Goal: Task Accomplishment & Management: Manage account settings

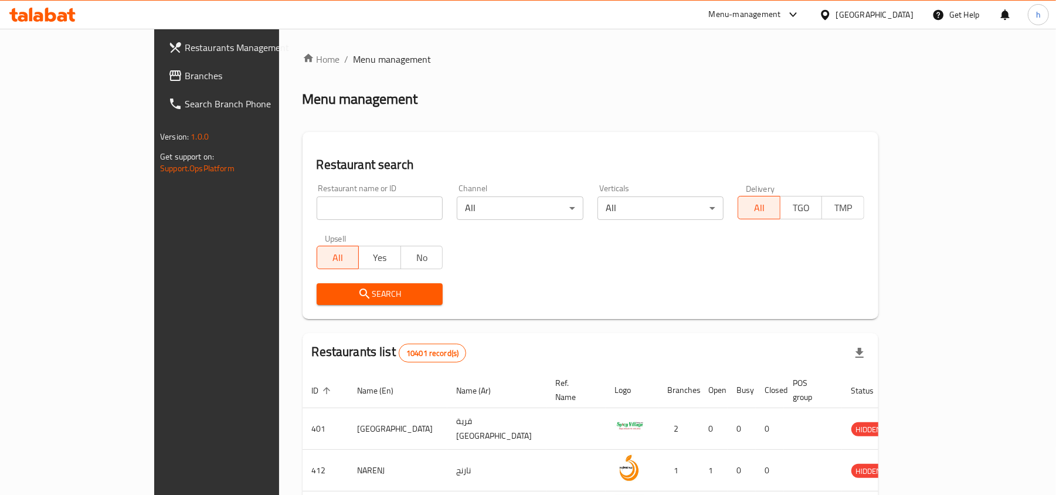
click at [781, 9] on div "Menu-management" at bounding box center [745, 15] width 72 height 14
click at [721, 49] on div "All Plugins" at bounding box center [709, 51] width 36 height 13
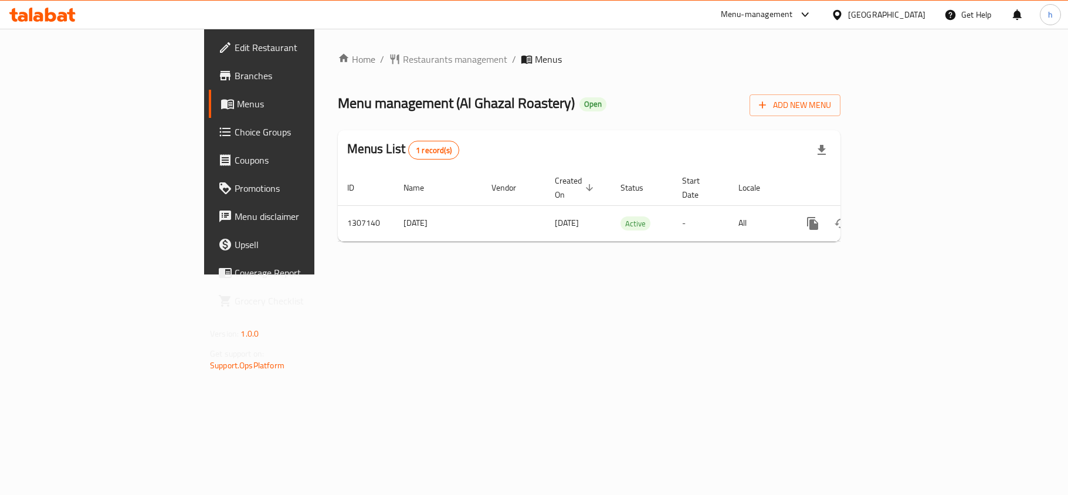
click at [864, 18] on div "[GEOGRAPHIC_DATA]" at bounding box center [886, 14] width 77 height 13
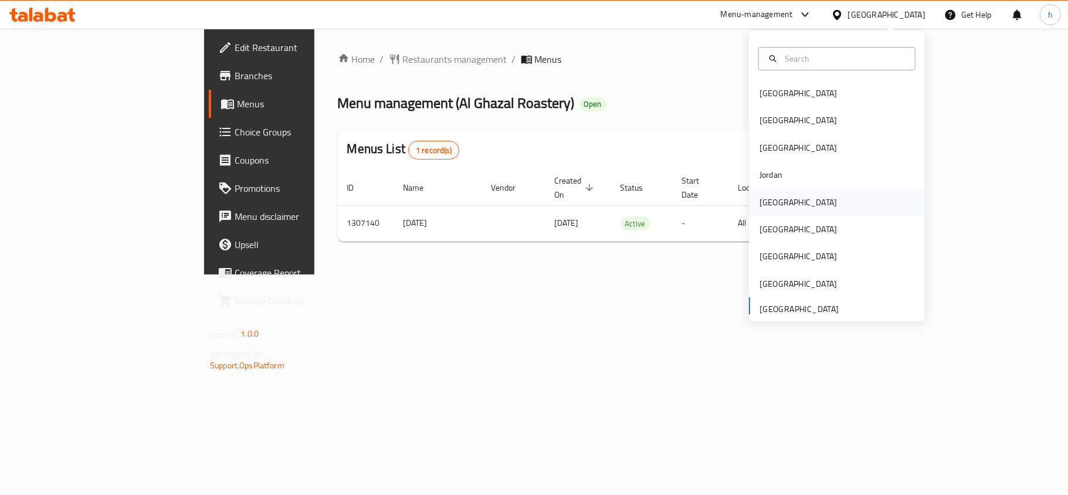
click at [766, 202] on div "[GEOGRAPHIC_DATA]" at bounding box center [797, 202] width 77 height 13
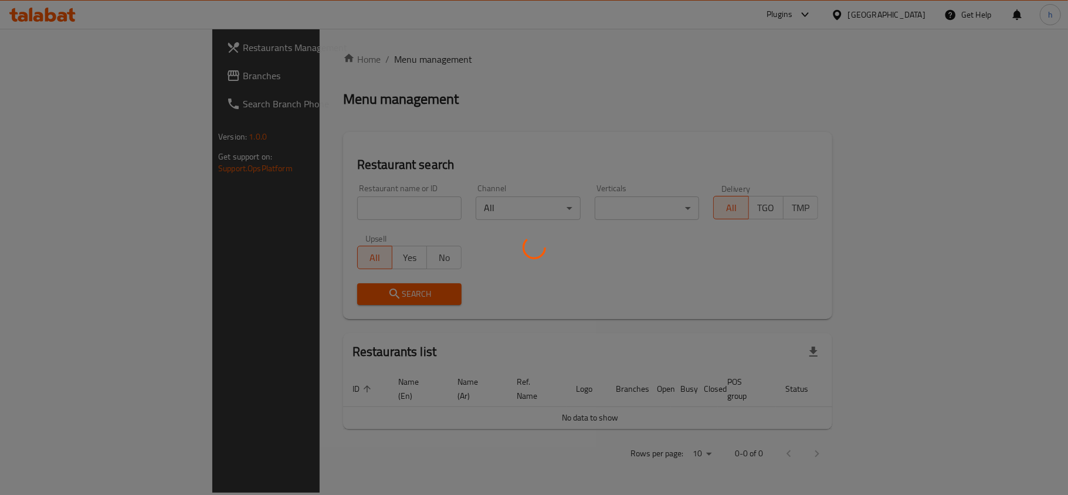
click at [55, 80] on div at bounding box center [534, 247] width 1068 height 495
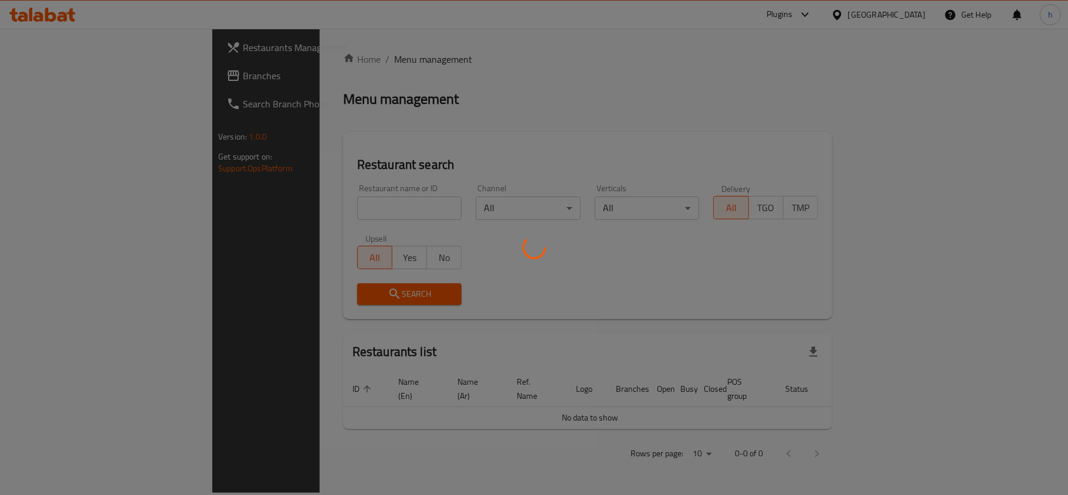
click at [481, 67] on div at bounding box center [534, 247] width 1068 height 495
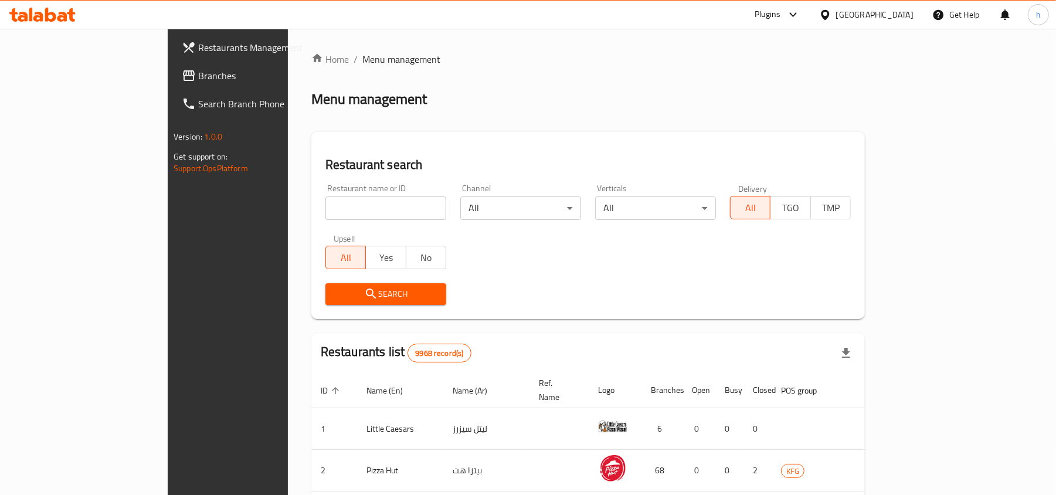
click at [198, 71] on span "Branches" at bounding box center [266, 76] width 137 height 14
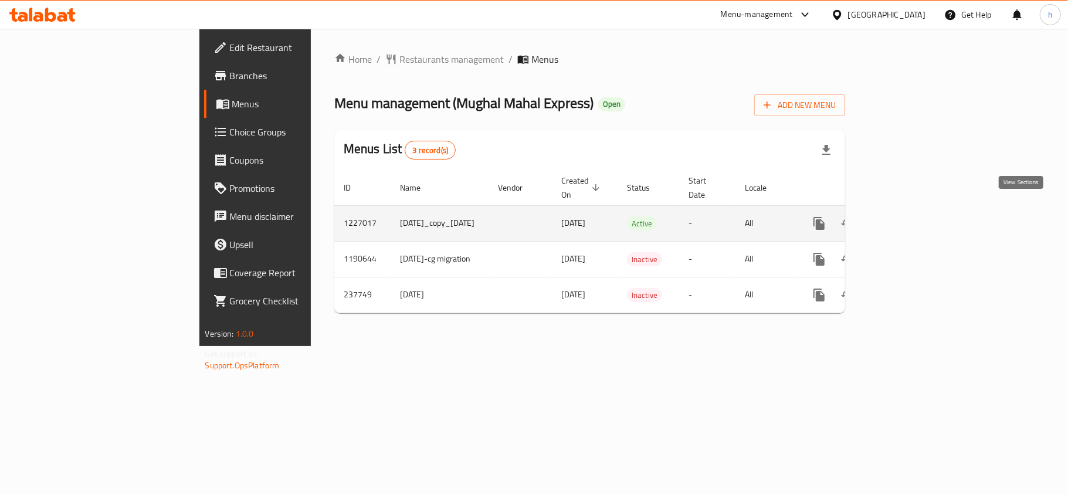
click at [911, 216] on icon "enhanced table" at bounding box center [903, 223] width 14 height 14
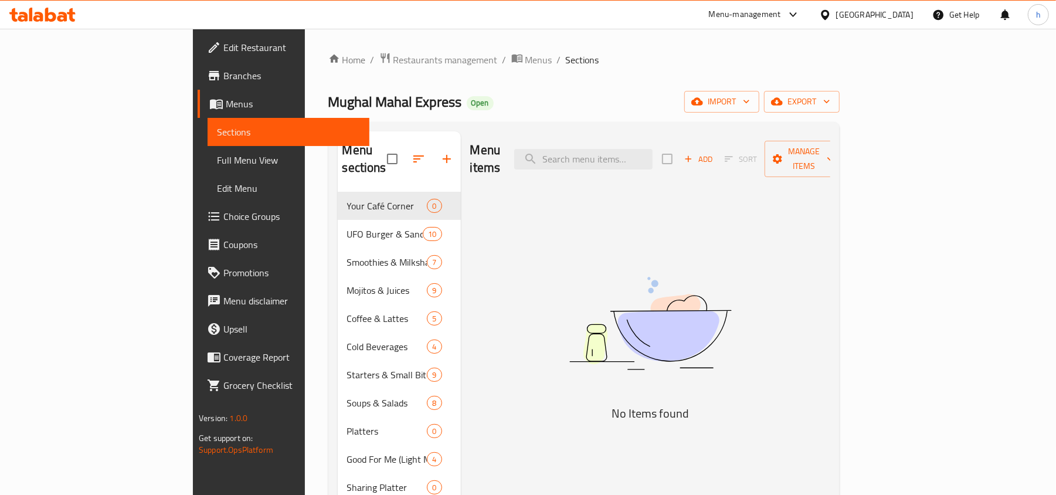
scroll to position [156, 0]
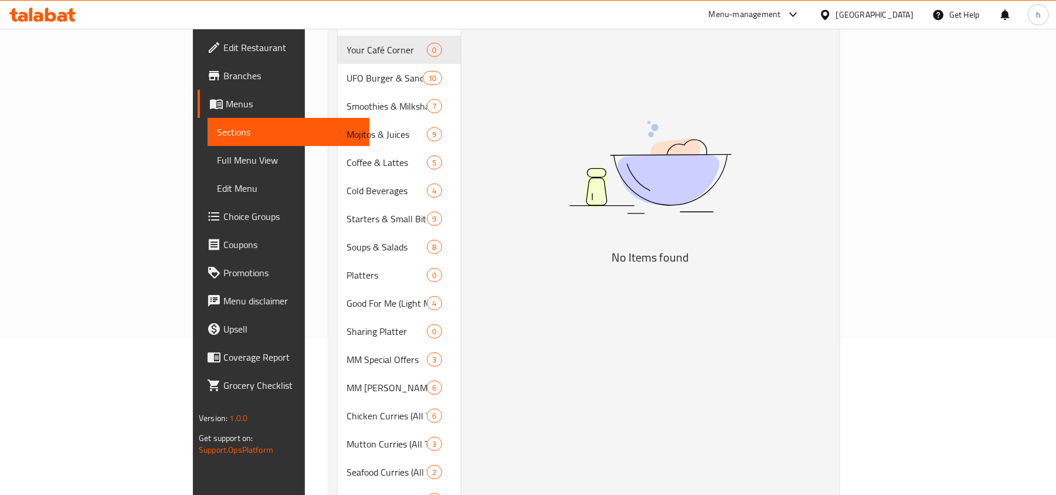
click at [797, 248] on h5 "No Items found" at bounding box center [650, 257] width 293 height 19
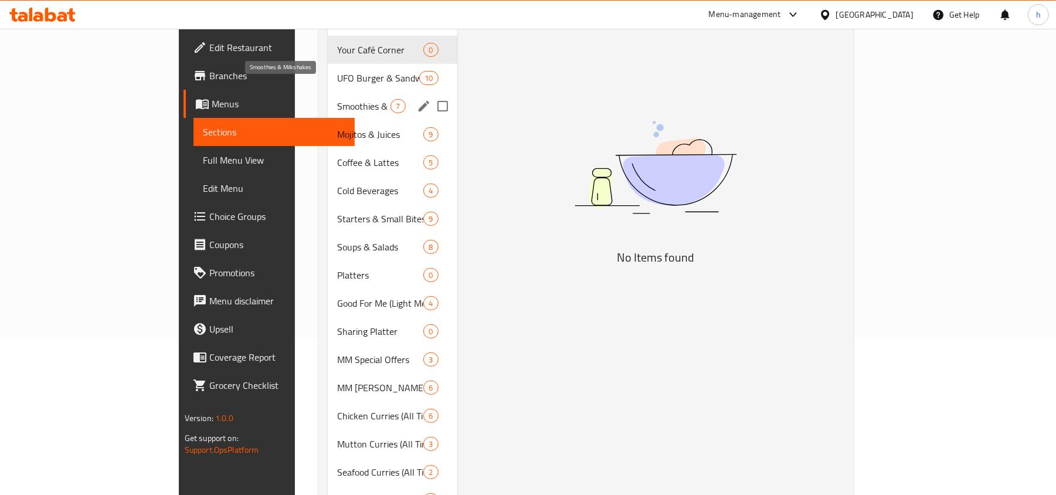
click at [337, 99] on span "Smoothies & Milkshakes" at bounding box center [363, 106] width 53 height 14
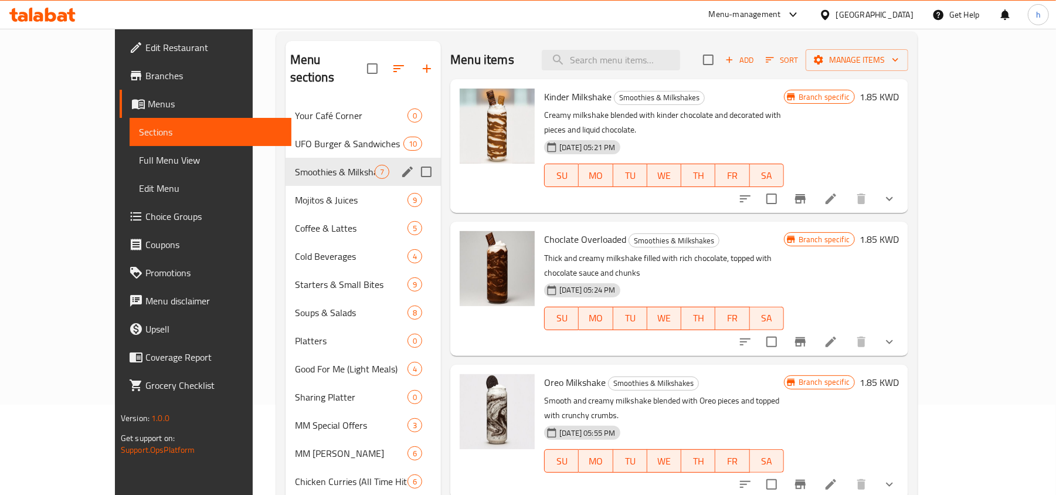
scroll to position [78, 0]
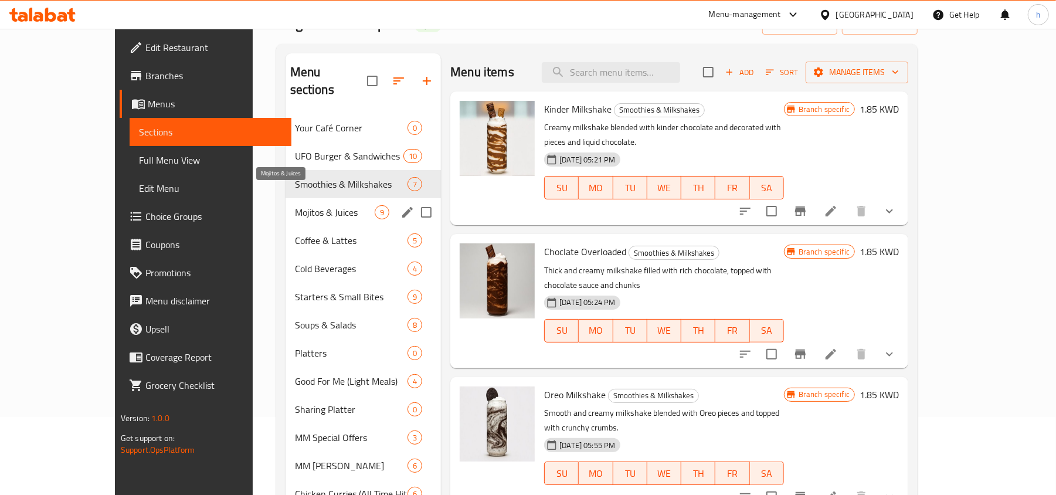
click at [295, 205] on span "Mojitos & Juices" at bounding box center [335, 212] width 80 height 14
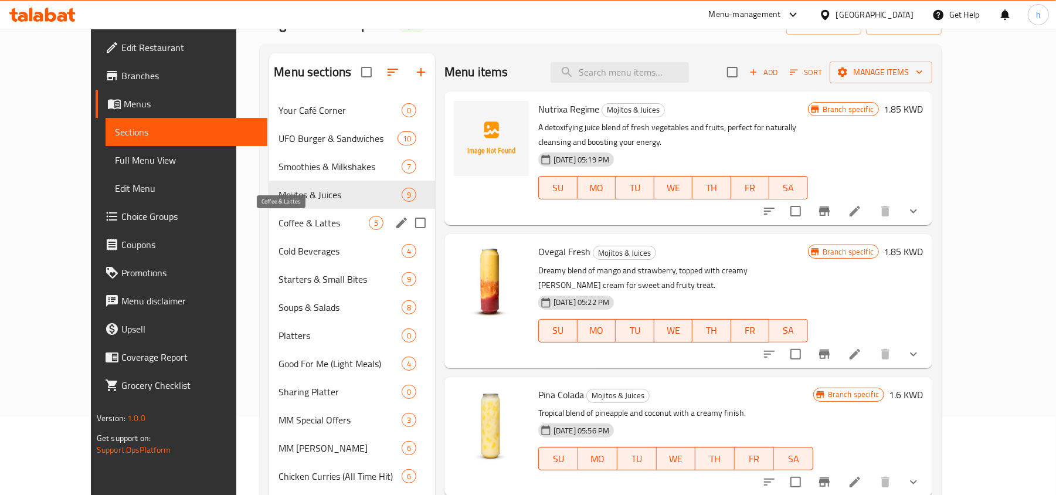
click at [278, 229] on span "Coffee & Lattes" at bounding box center [323, 223] width 90 height 14
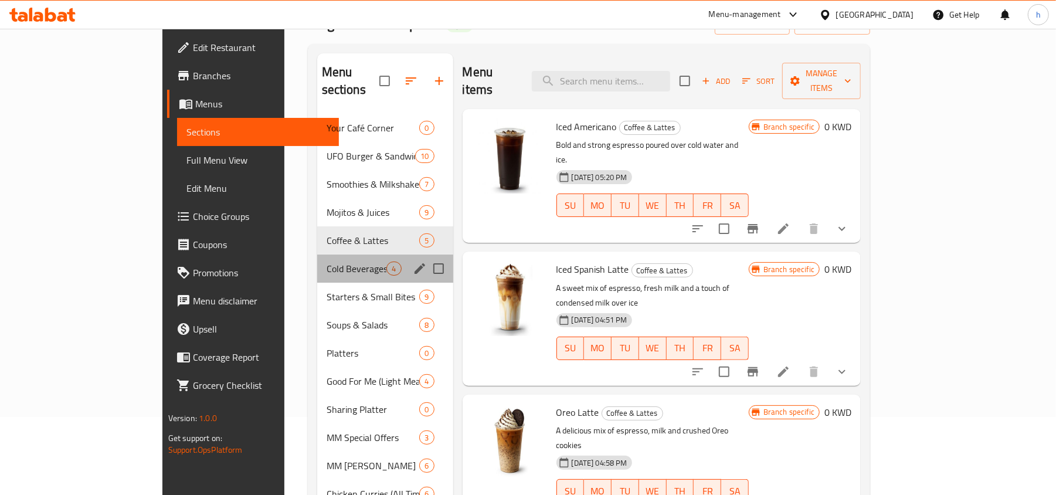
click at [327, 261] on span "Cold Beverages" at bounding box center [357, 268] width 60 height 14
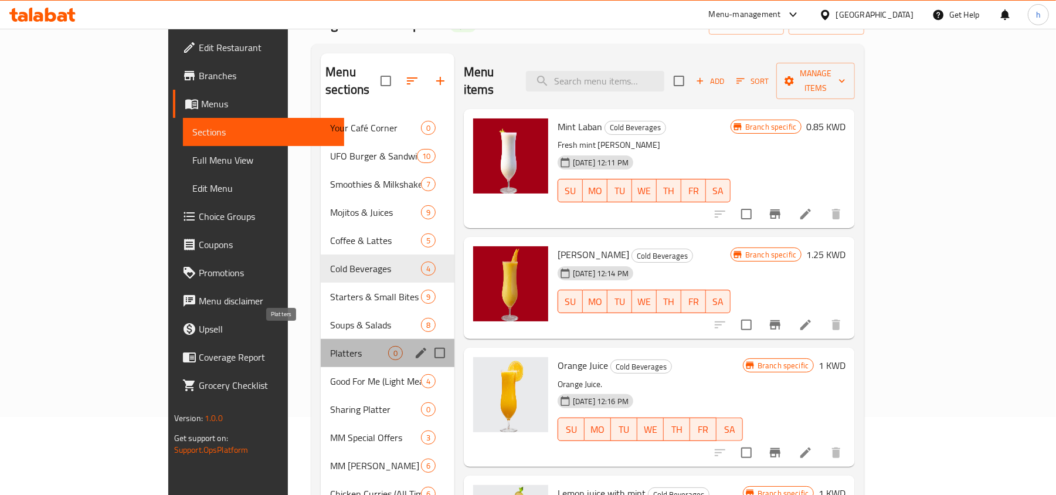
click at [330, 346] on span "Platters" at bounding box center [359, 353] width 58 height 14
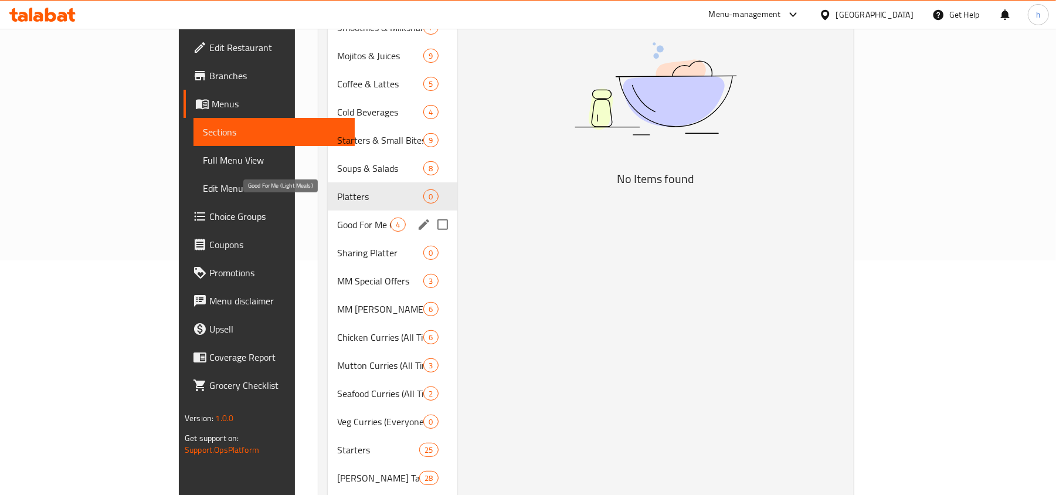
click at [337, 218] on span "Good For Me (Light Meals)" at bounding box center [363, 225] width 53 height 14
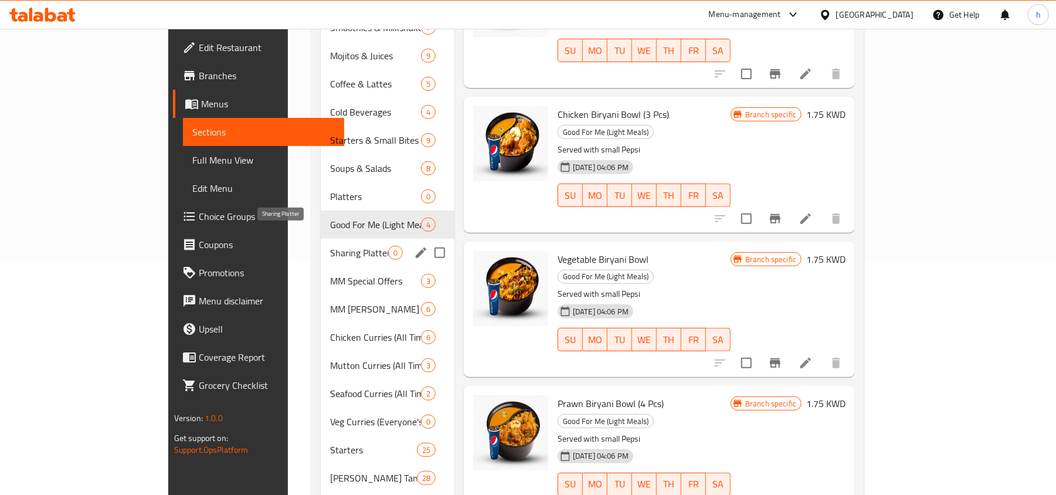
click at [330, 246] on span "Sharing Platter" at bounding box center [359, 253] width 58 height 14
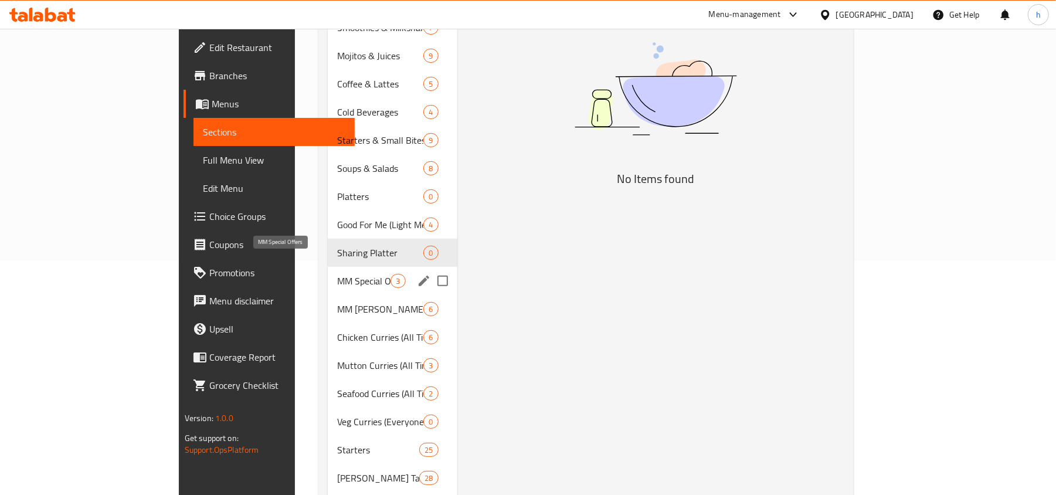
click at [337, 274] on span "MM Special Offers" at bounding box center [363, 281] width 53 height 14
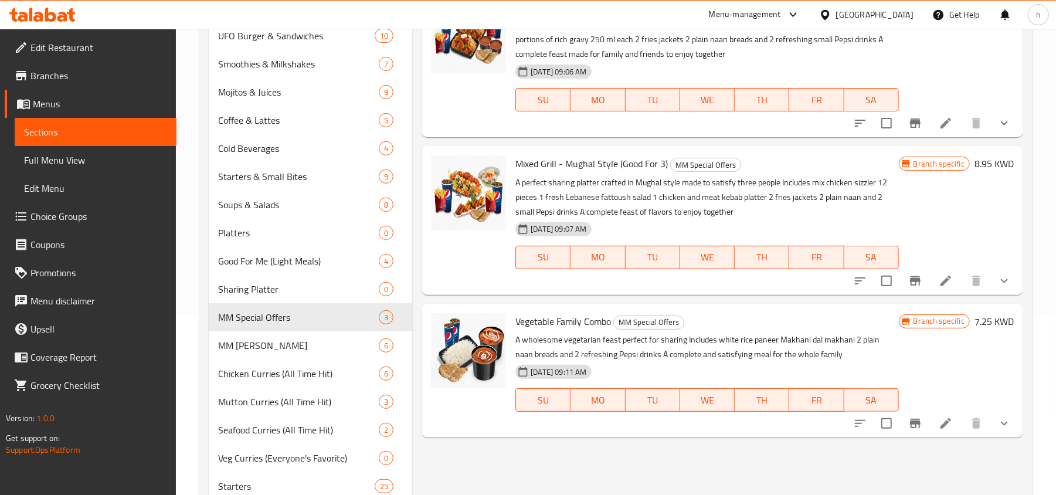
scroll to position [156, 0]
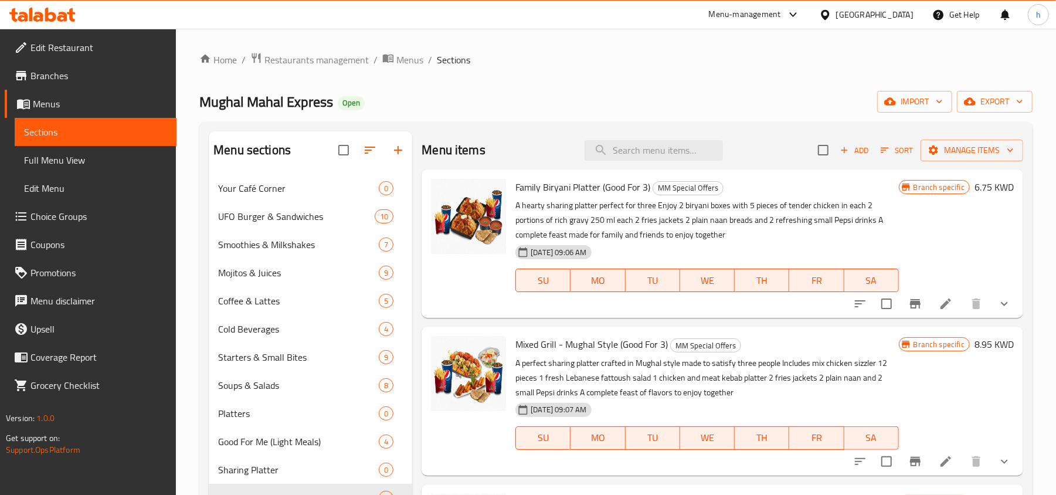
scroll to position [312, 0]
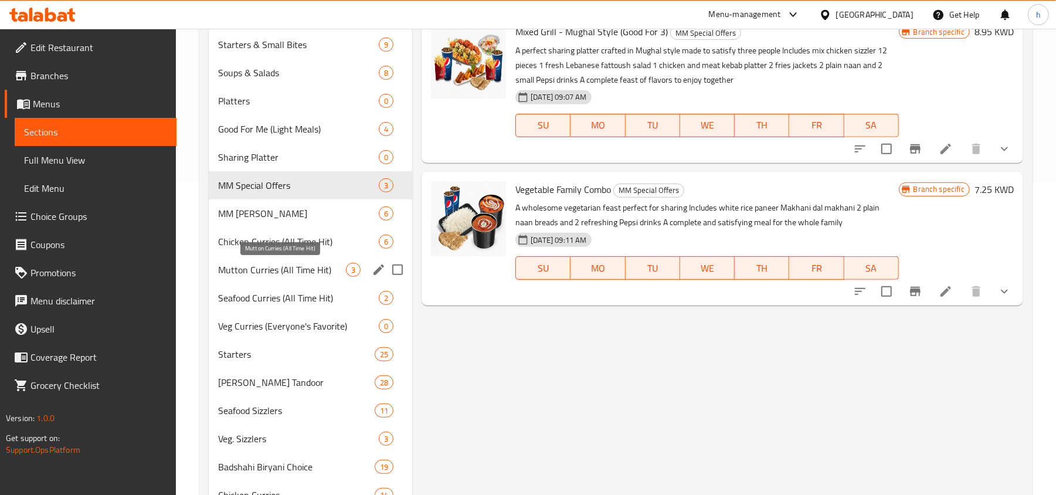
click at [263, 272] on span "Mutton Curries (All Time Hit)" at bounding box center [282, 270] width 128 height 14
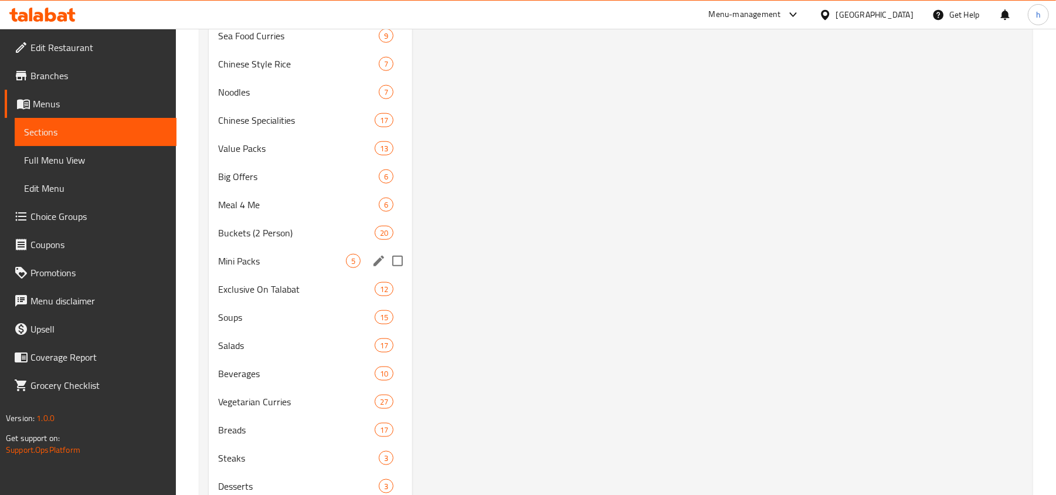
scroll to position [859, 0]
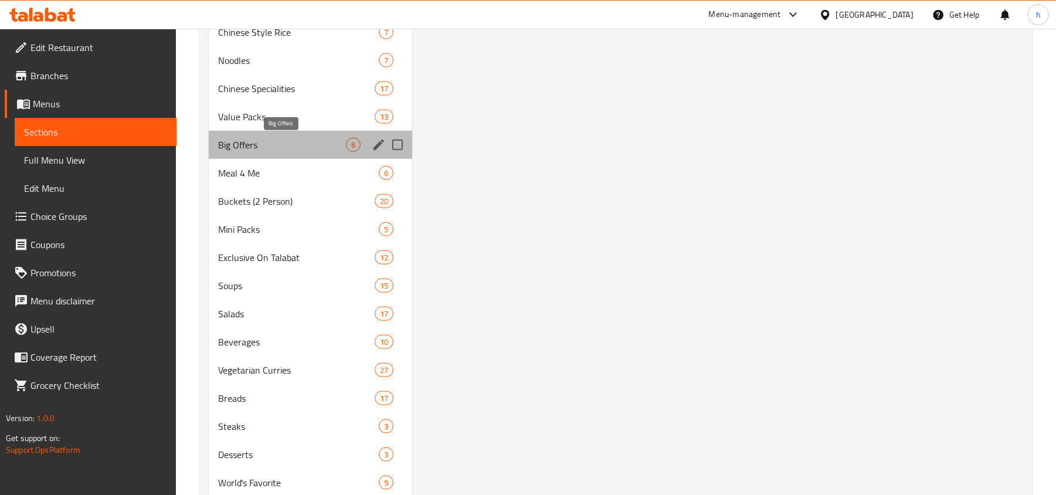
click at [269, 151] on span "Big Offers" at bounding box center [282, 145] width 128 height 14
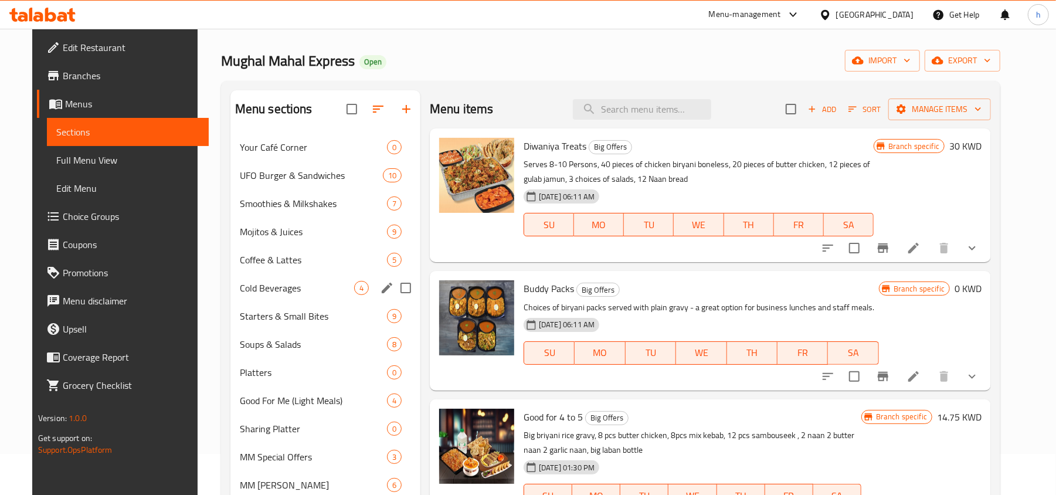
scroll to position [18, 0]
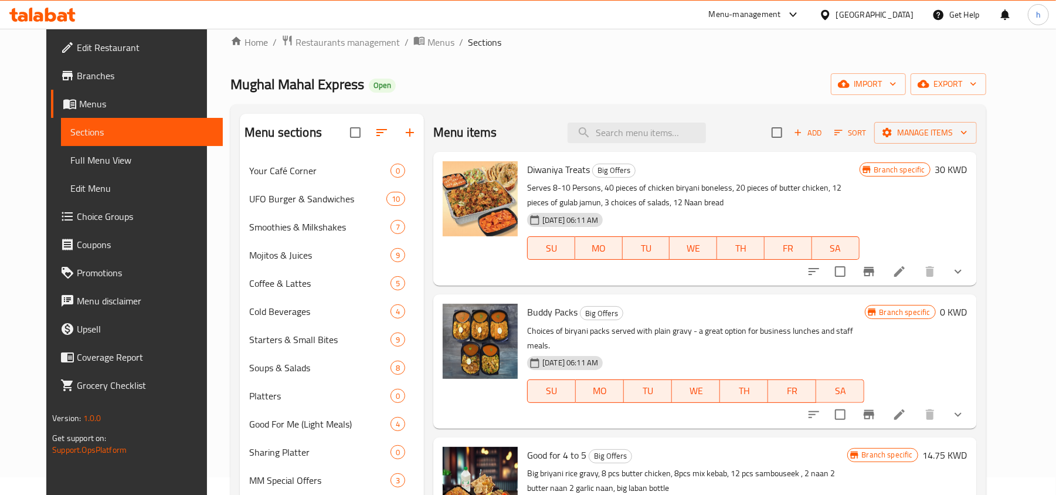
click at [444, 78] on div "Mughal Mahal Express Open import export" at bounding box center [608, 84] width 756 height 22
